Goal: Transaction & Acquisition: Obtain resource

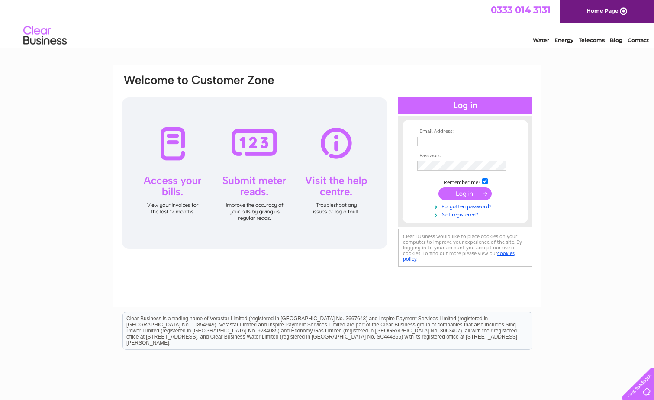
type input "accounts@wellvene.com"
click at [461, 188] on input "submit" at bounding box center [464, 193] width 53 height 12
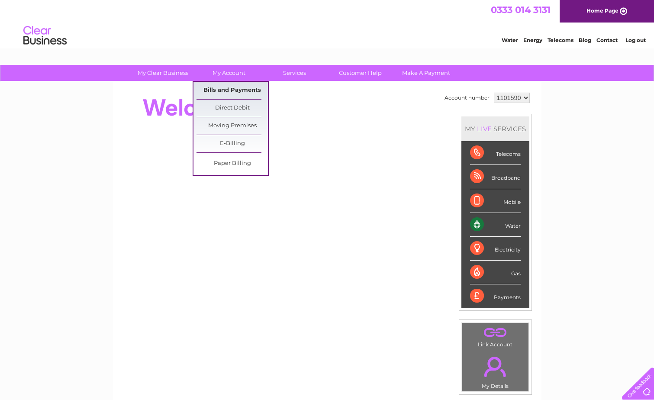
click at [225, 90] on link "Bills and Payments" at bounding box center [231, 90] width 71 height 17
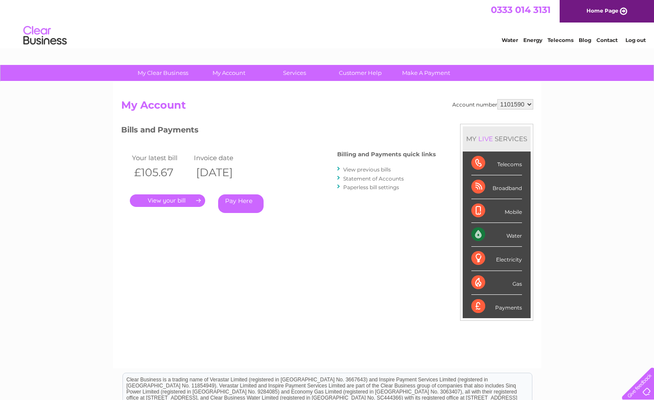
click at [170, 202] on link "." at bounding box center [167, 200] width 75 height 13
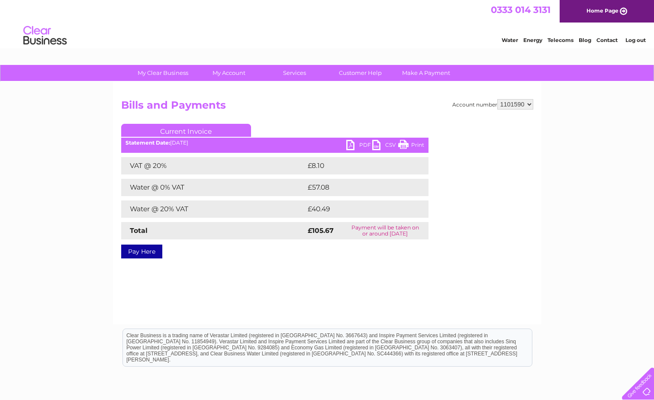
click at [352, 142] on link "PDF" at bounding box center [359, 146] width 26 height 13
click at [530, 100] on select "1101590 1137396" at bounding box center [515, 104] width 36 height 10
select select "1137396"
click at [498, 99] on select "1101590 1137396" at bounding box center [515, 104] width 36 height 10
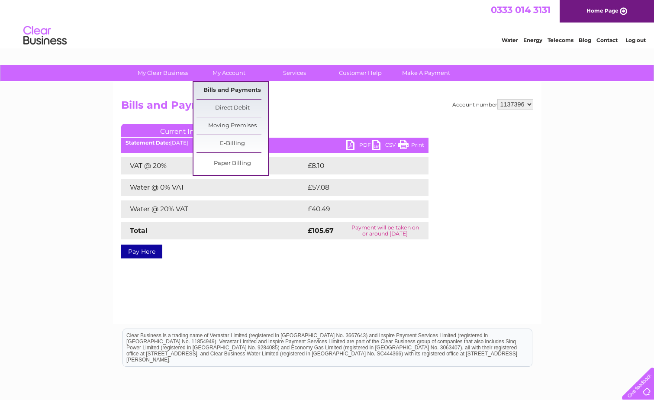
click at [228, 90] on link "Bills and Payments" at bounding box center [231, 90] width 71 height 17
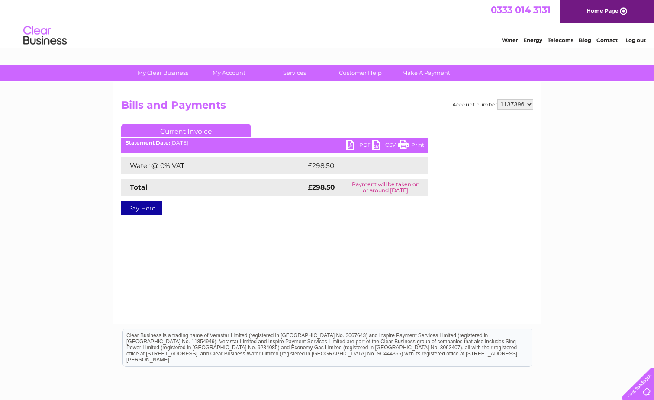
click at [360, 145] on link "PDF" at bounding box center [359, 146] width 26 height 13
